Goal: Navigation & Orientation: Understand site structure

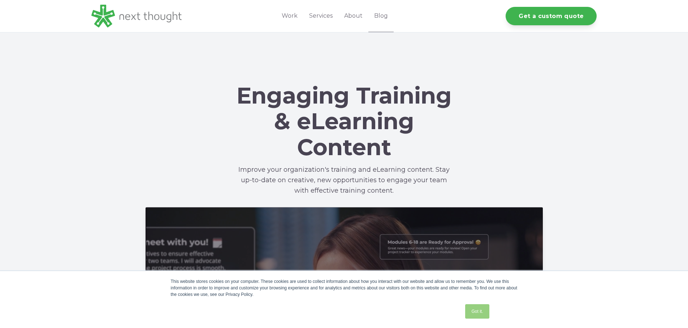
click at [476, 308] on link "Got it." at bounding box center [477, 312] width 24 height 14
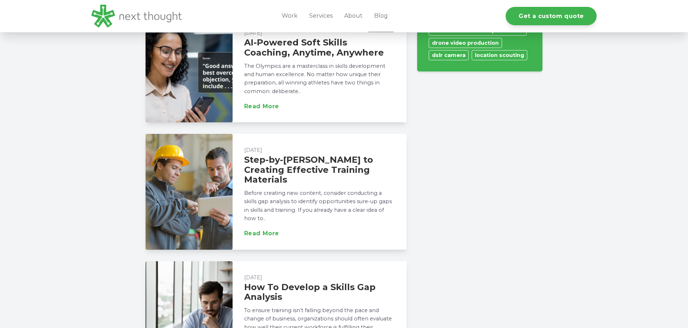
scroll to position [723, 0]
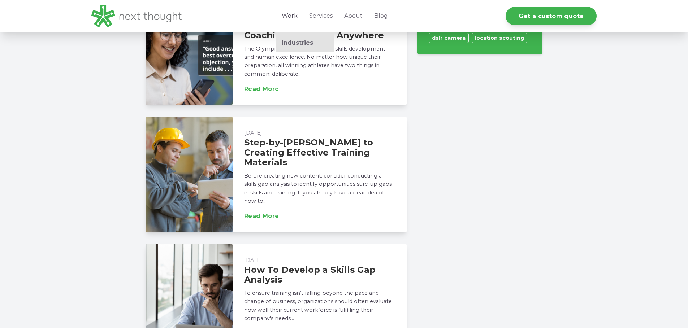
click at [293, 13] on link "Work" at bounding box center [289, 16] width 27 height 32
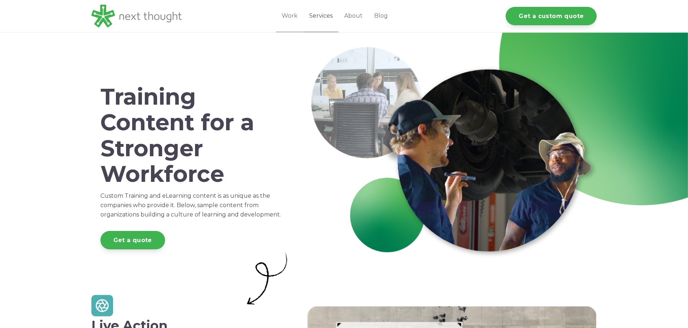
click at [319, 13] on link "Services" at bounding box center [321, 16] width 35 height 32
